Goal: Communication & Community: Answer question/provide support

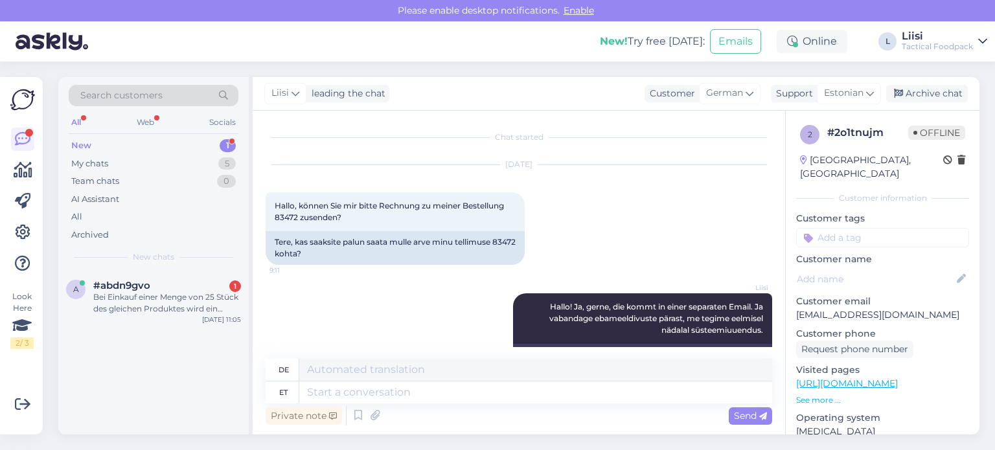
scroll to position [56, 0]
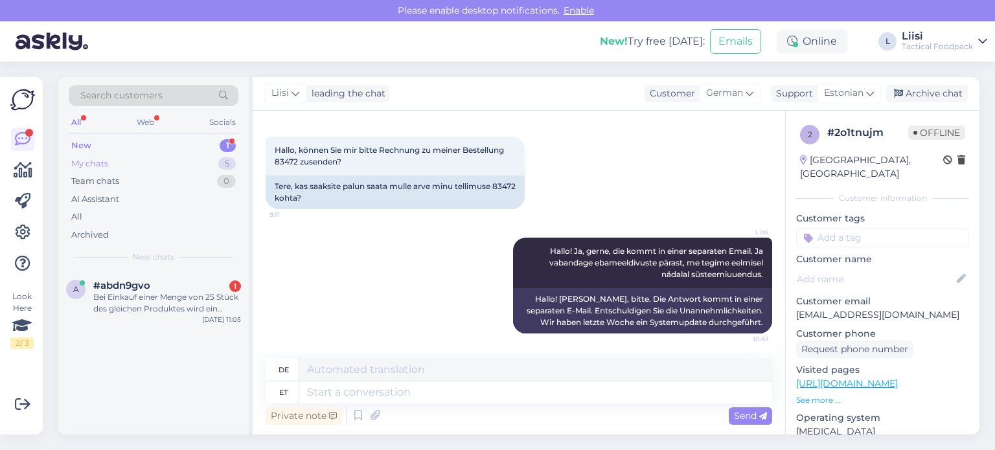
click at [129, 155] on div "My chats 5" at bounding box center [154, 164] width 170 height 18
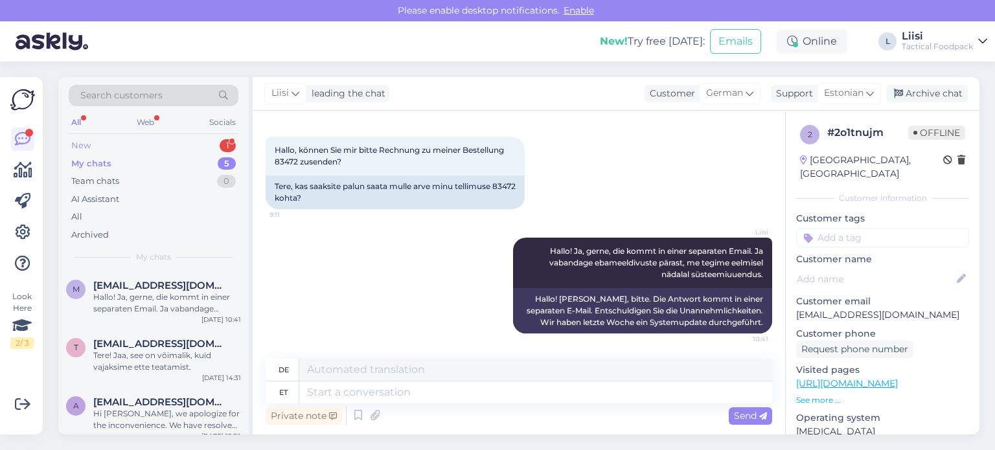
click at [127, 144] on div "New 1" at bounding box center [154, 146] width 170 height 18
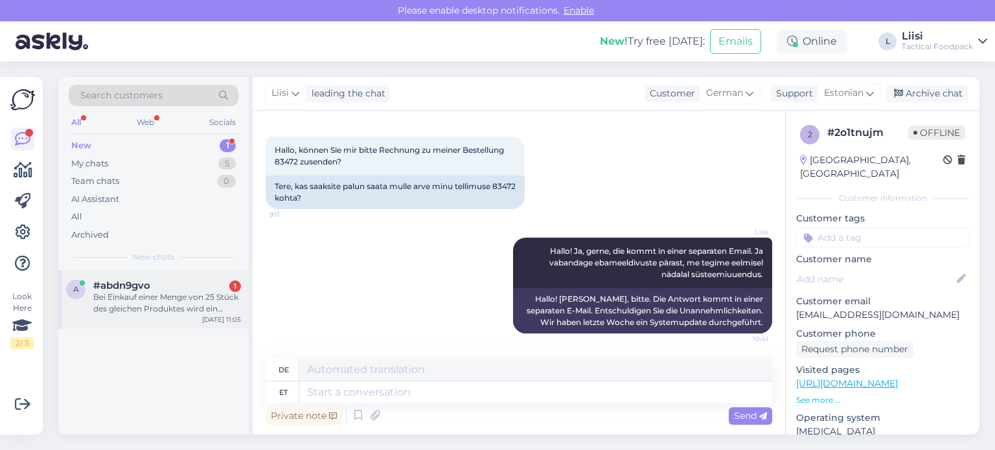
click at [150, 302] on div "Bei Einkauf einer Menge von 25 Stück des gleichen Produktes wird ein theoretisc…" at bounding box center [167, 302] width 148 height 23
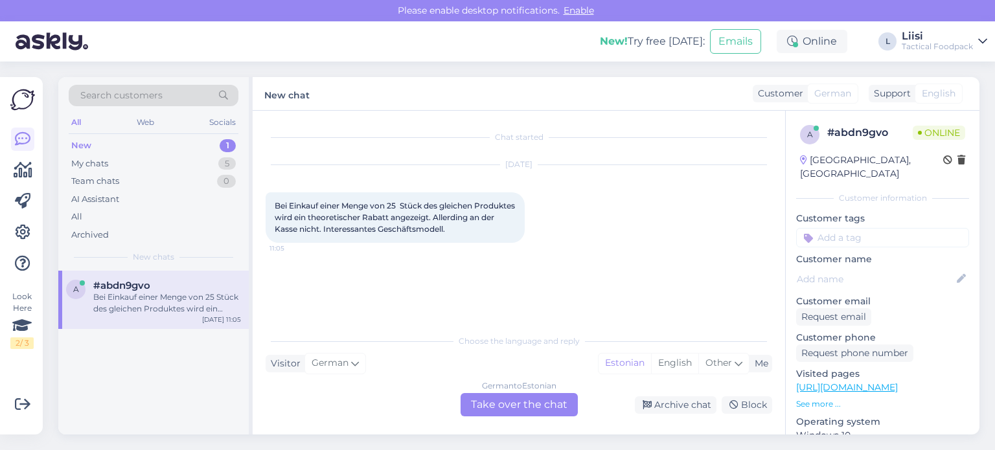
click at [513, 403] on div "German to Estonian Take over the chat" at bounding box center [518, 404] width 117 height 23
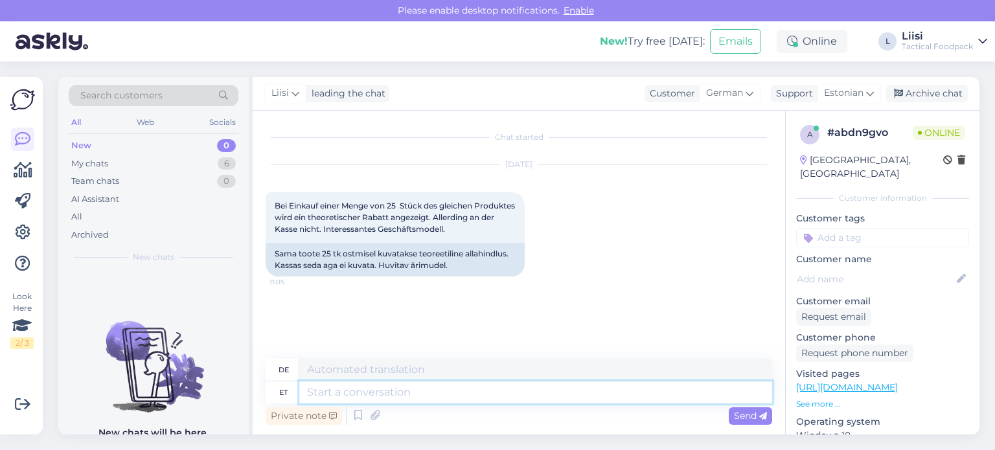
click at [380, 394] on textarea at bounding box center [535, 392] width 473 height 22
type textarea "Hallo! D"
type textarea "Hallo!"
type textarea "Hallo! Der"
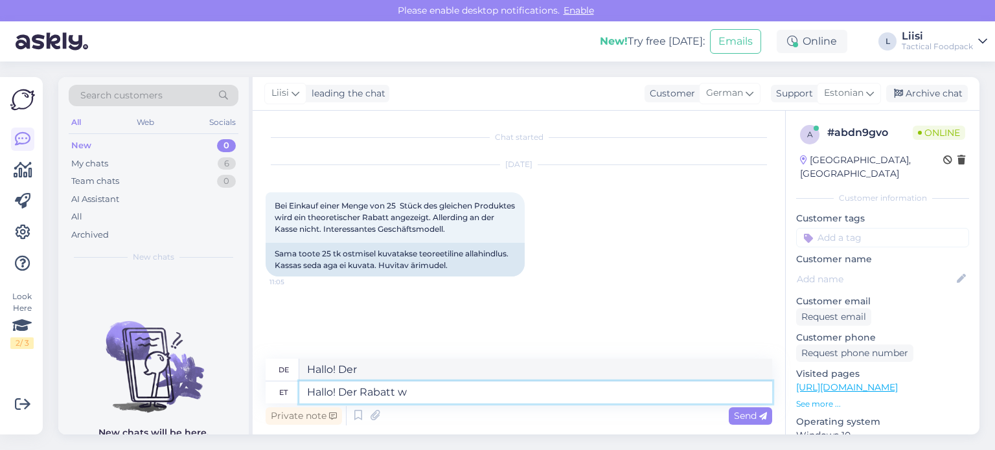
type textarea "Hallo! Der Rabatt wi"
type textarea "Hallo! Der Rabatt"
type textarea "Hallo! Der Rabatt wird"
type textarea "Hallo! Der Rabatt beträgt"
type textarea "Hallo! Der Rabatt wird unten"
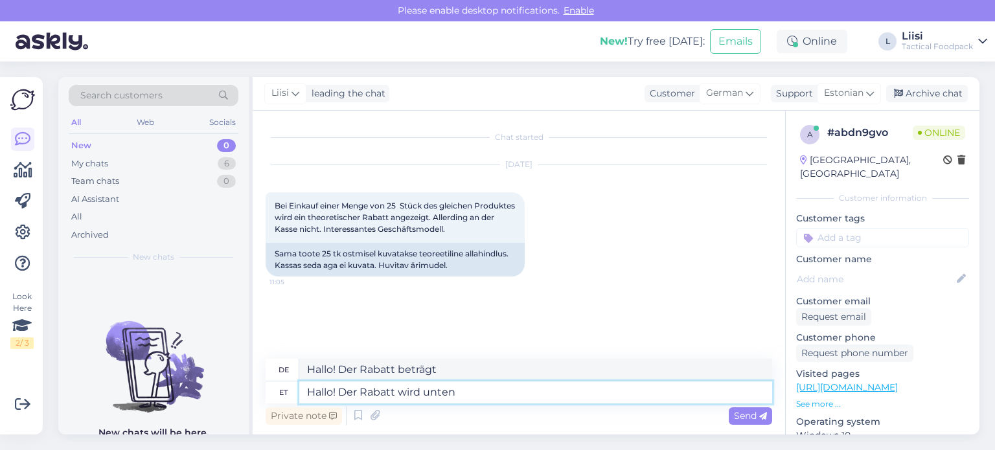
type textarea "Hallo! Der Rabatt ist unten"
type textarea "Hallo! Der Rabatt wird unten im W"
type textarea "Hallo! Der Rabatt wird unten im"
type textarea "Hallo! Der Rabatt wird unten im Warenkorb"
type textarea "Hallo! Der Rabatt wird unten im Warenkorb angezeigt"
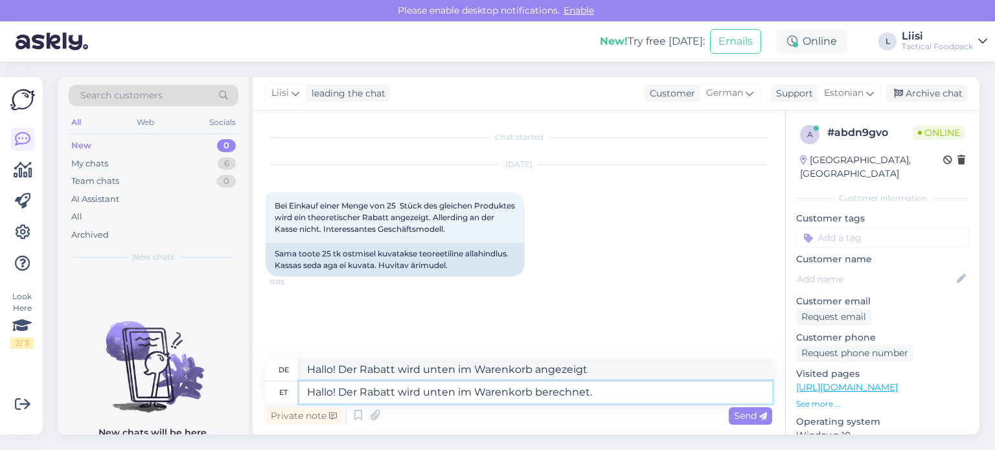
type textarea "Hallo! Der Rabatt wird unten im Warenkorb berechnet."
type textarea "Hallo! Der Rabatt wird unten im Warenkorb gewährt."
click at [631, 393] on textarea "Hallo! Der Rabatt wird unten im Warenkorb berechnet." at bounding box center [535, 392] width 473 height 22
type textarea "Hallo! Der Rabatt wird unten im Warenkorb berechnet."
click at [741, 416] on span "Send" at bounding box center [750, 416] width 33 height 12
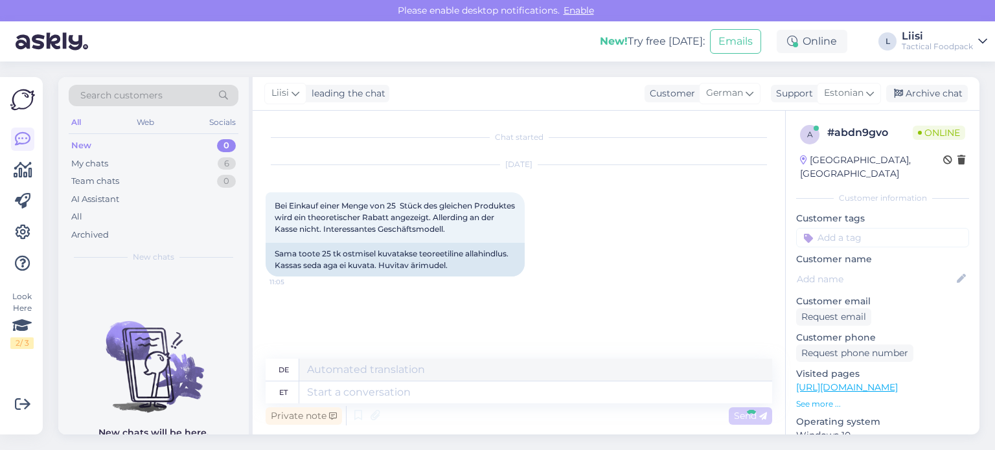
scroll to position [21, 0]
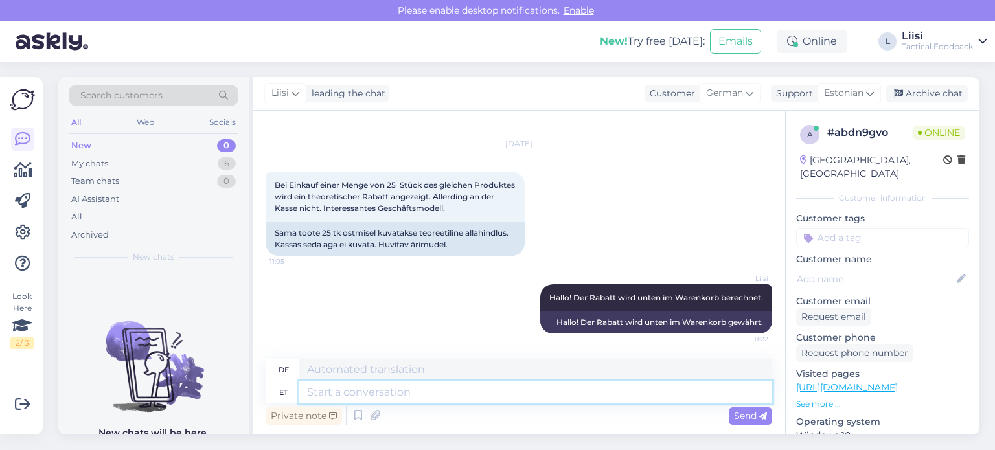
click at [703, 392] on textarea at bounding box center [535, 392] width 473 height 22
click at [660, 390] on textarea at bounding box center [535, 392] width 473 height 22
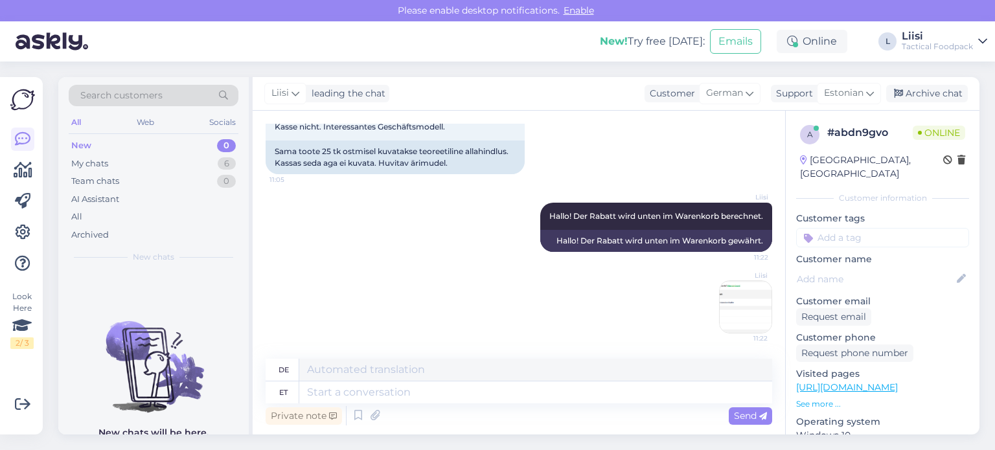
click at [734, 315] on img at bounding box center [745, 307] width 52 height 52
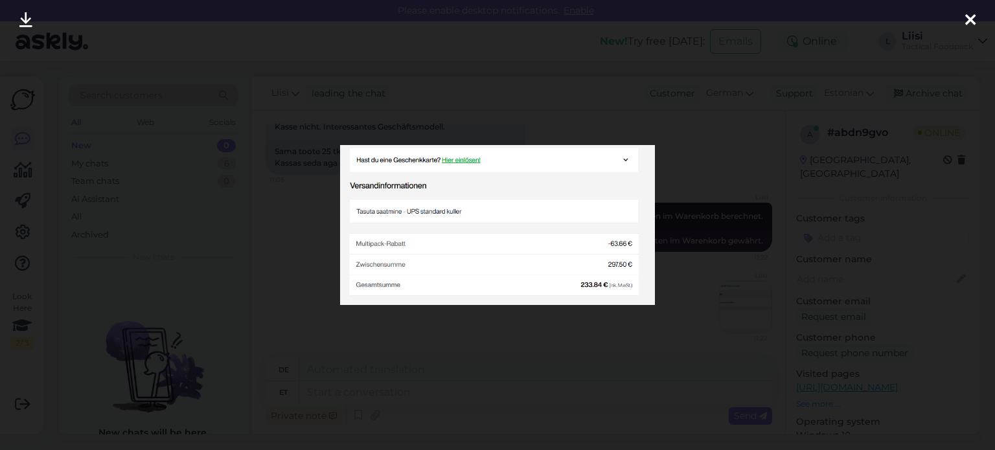
click at [734, 315] on div at bounding box center [497, 225] width 995 height 450
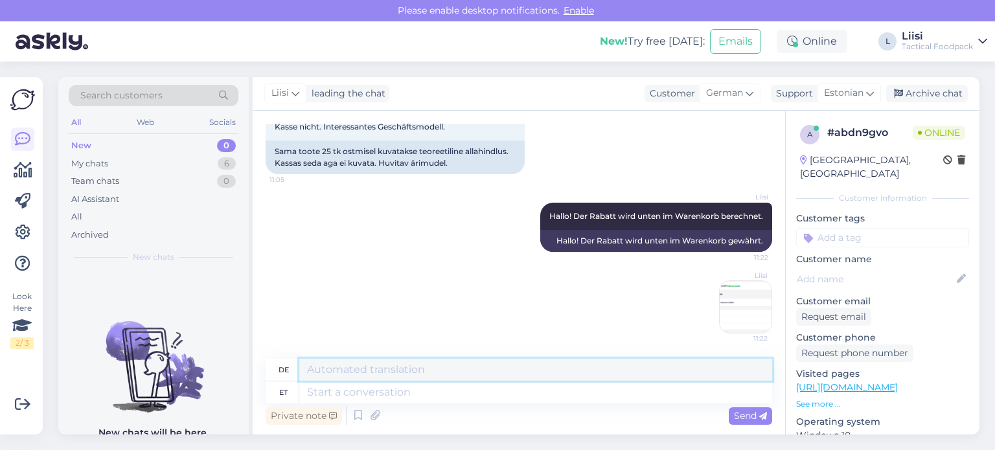
click at [392, 372] on textarea at bounding box center [535, 370] width 473 height 22
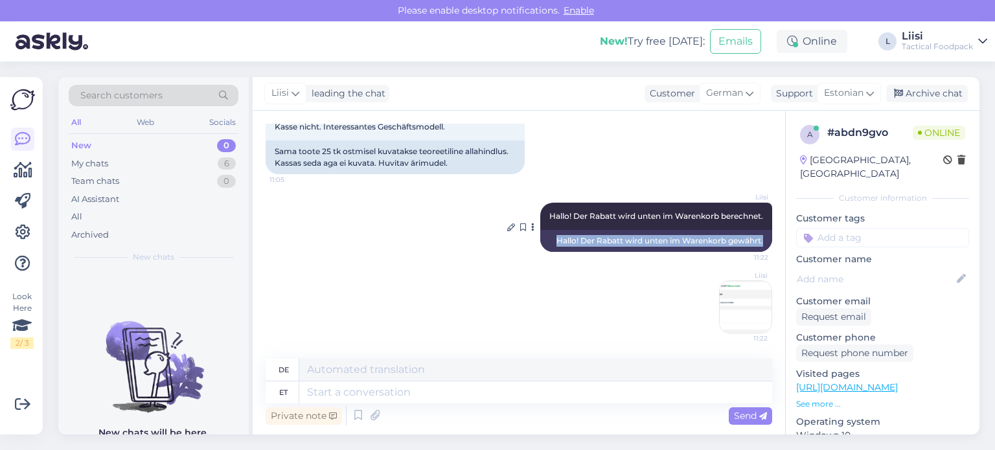
drag, startPoint x: 756, startPoint y: 239, endPoint x: 537, endPoint y: 242, distance: 218.9
click at [540, 242] on div "Hallo! Der Rabatt wird unten im Warenkorb gewährt." at bounding box center [656, 241] width 232 height 22
copy div "Hallo! Der Rabatt wird unten im Warenkorb gewährt."
click at [96, 159] on div "My chats" at bounding box center [89, 163] width 37 height 13
